Goal: Task Accomplishment & Management: Manage account settings

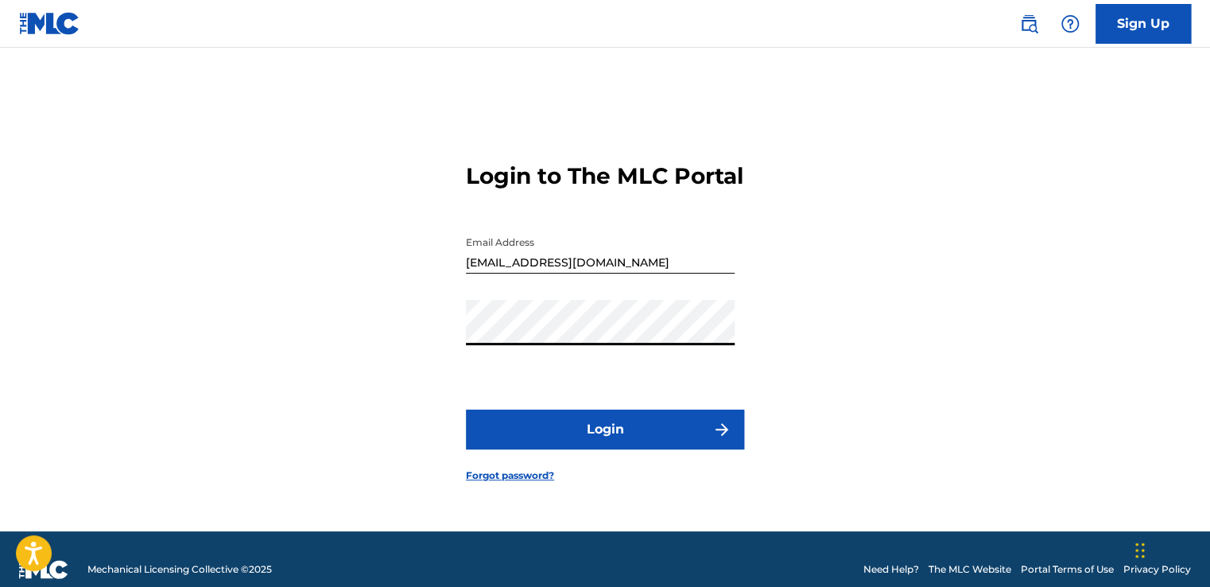
click at [466, 409] on button "Login" at bounding box center [605, 429] width 278 height 40
click at [531, 449] on button "Login" at bounding box center [605, 429] width 278 height 40
click at [541, 449] on button "Login" at bounding box center [605, 429] width 278 height 40
click at [466, 409] on button "Login" at bounding box center [605, 429] width 278 height 40
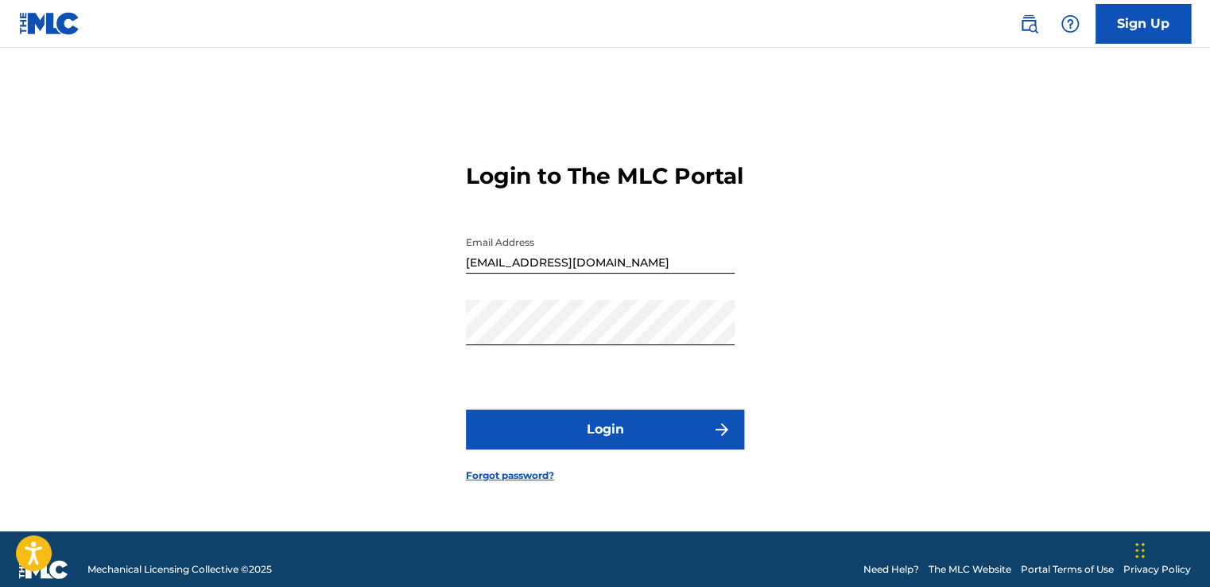
click at [490, 483] on link "Forgot password?" at bounding box center [510, 475] width 88 height 14
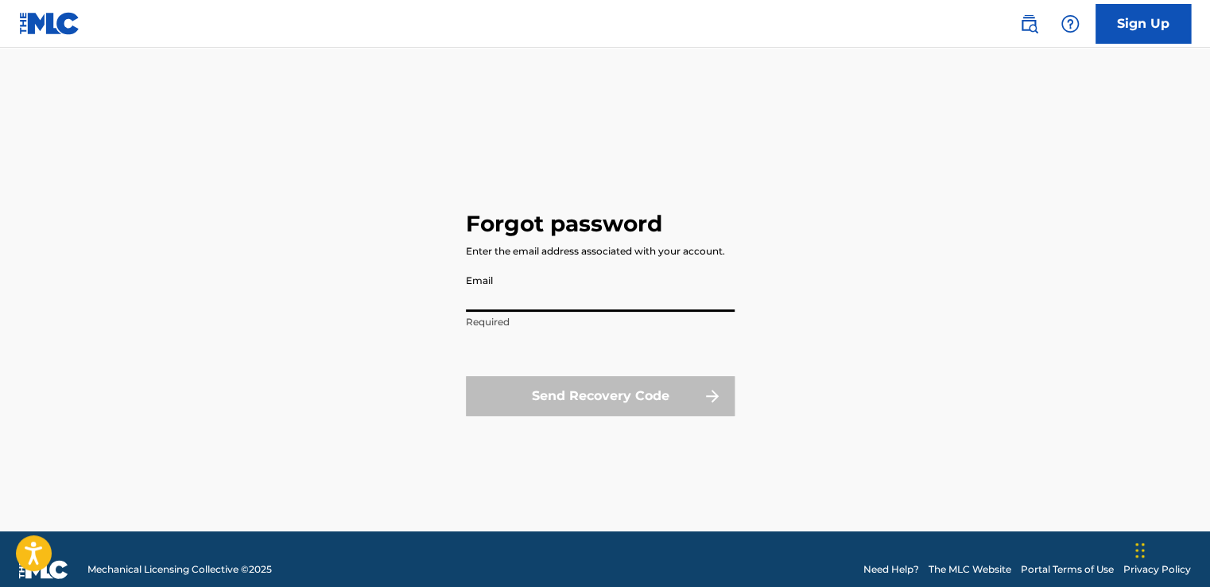
click at [492, 307] on input "Email" at bounding box center [600, 288] width 269 height 45
type input "[EMAIL_ADDRESS][DOMAIN_NAME]"
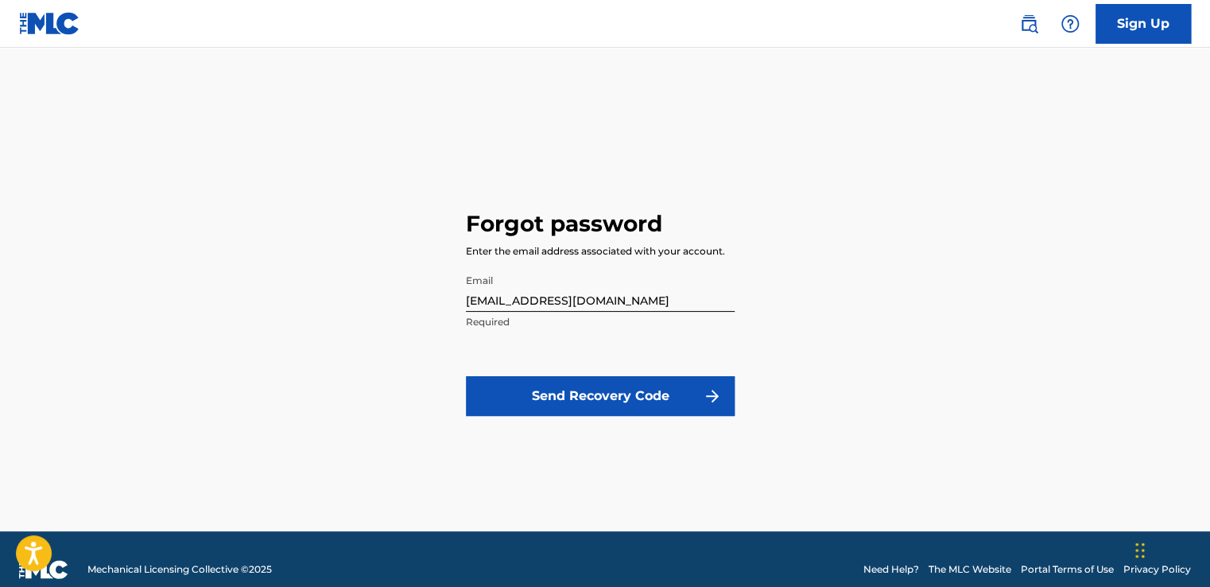
click at [35, 24] on img at bounding box center [49, 23] width 61 height 23
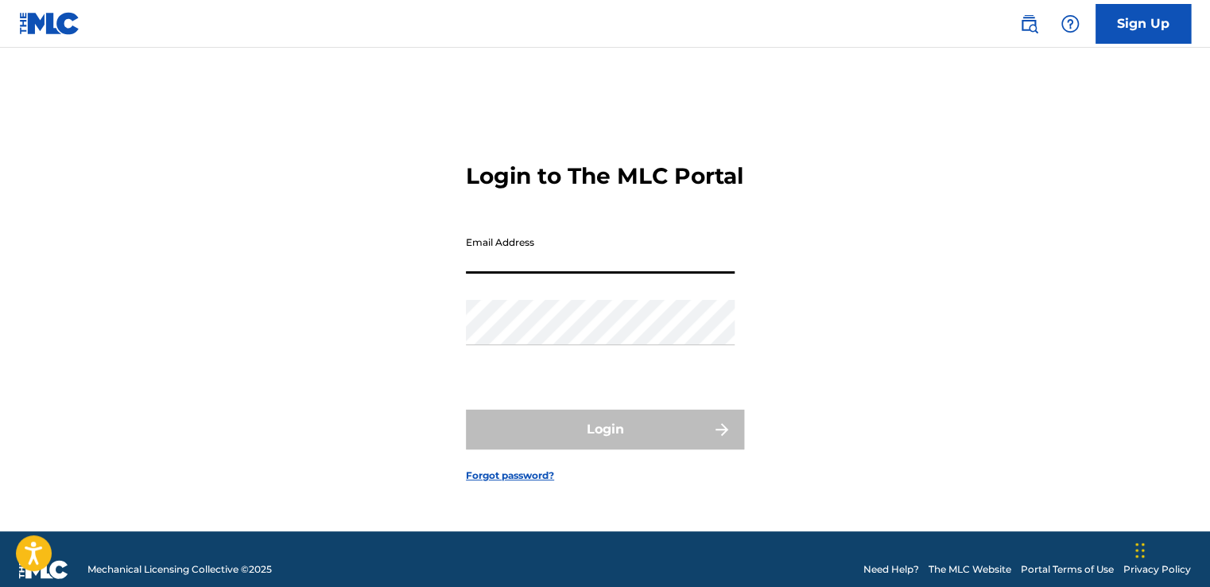
click at [511, 258] on input "Email Address" at bounding box center [600, 250] width 269 height 45
type input "[EMAIL_ADDRESS][DOMAIN_NAME]"
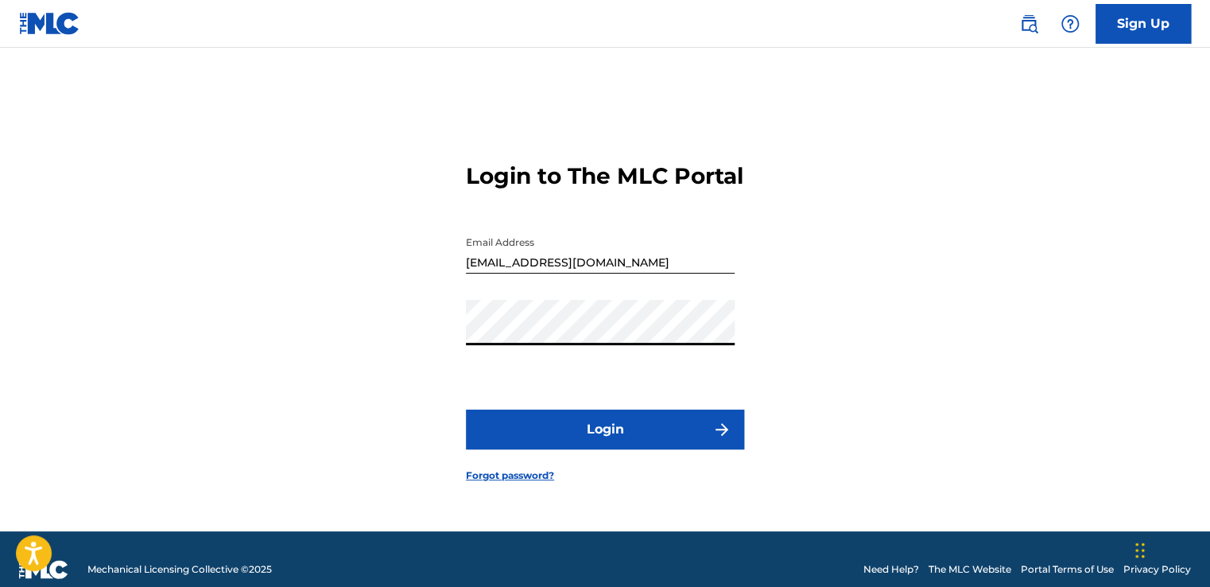
click at [466, 409] on button "Login" at bounding box center [605, 429] width 278 height 40
click at [551, 442] on button "Login" at bounding box center [605, 429] width 278 height 40
click at [466, 409] on button "Login" at bounding box center [605, 429] width 278 height 40
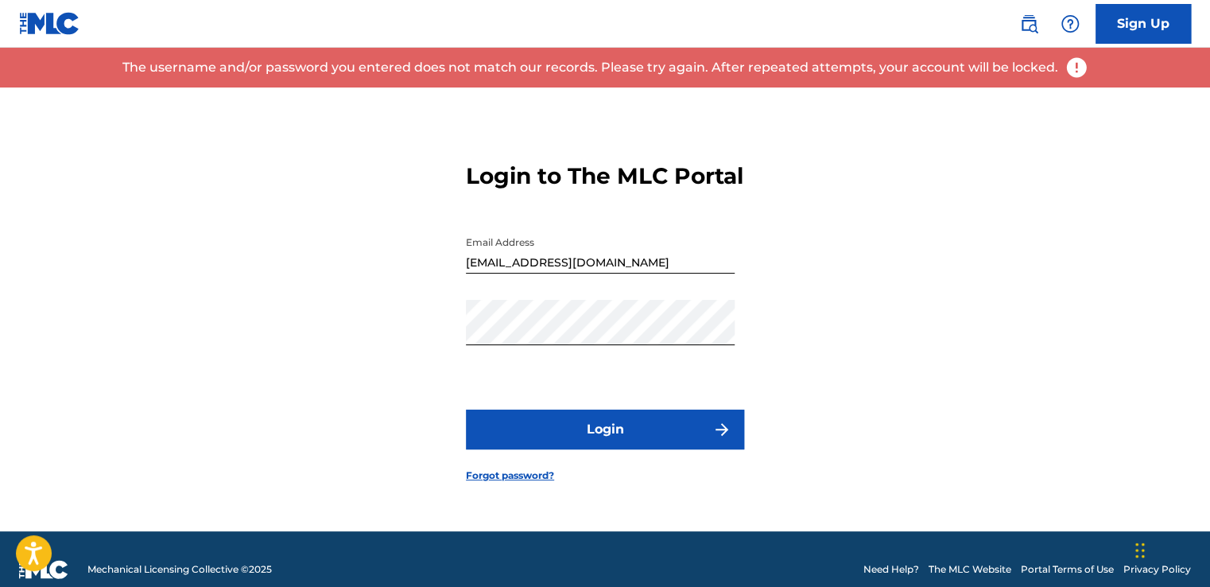
click at [545, 436] on button "Login" at bounding box center [605, 429] width 278 height 40
drag, startPoint x: 479, startPoint y: 503, endPoint x: 487, endPoint y: 477, distance: 27.4
click at [487, 477] on form "Login to The MLC Portal Email Address [EMAIL_ADDRESS][DOMAIN_NAME] Password Log…" at bounding box center [605, 309] width 278 height 444
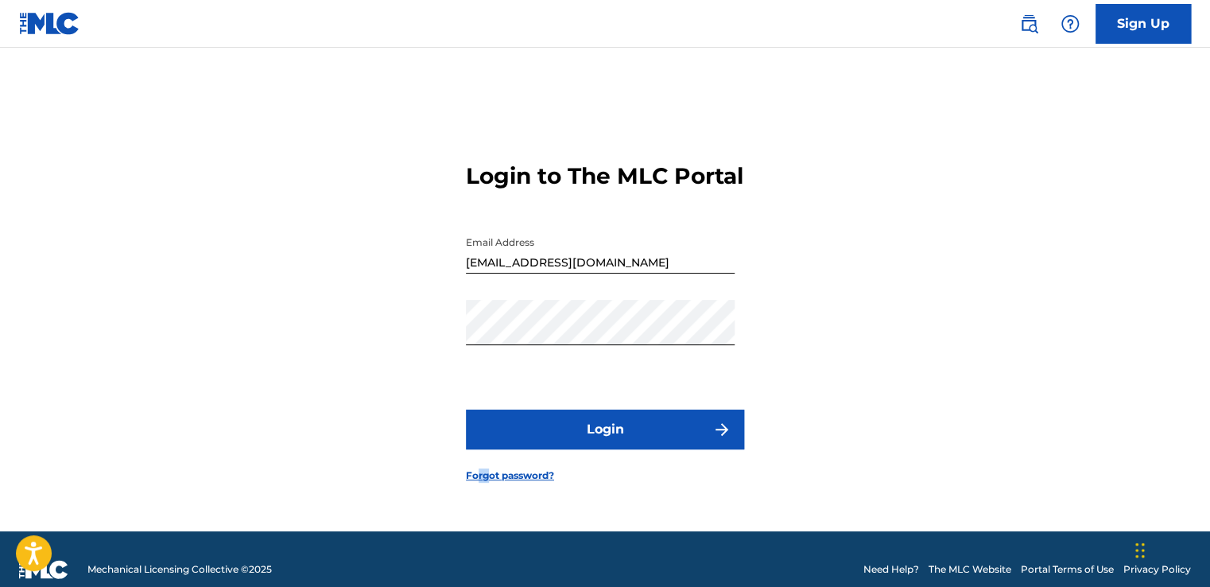
click at [487, 477] on form "Login to The MLC Portal Email Address [EMAIL_ADDRESS][DOMAIN_NAME] Password Log…" at bounding box center [605, 309] width 278 height 444
click at [493, 480] on form "Login to The MLC Portal Email Address [EMAIL_ADDRESS][DOMAIN_NAME] Password Log…" at bounding box center [605, 309] width 278 height 444
